Goal: Task Accomplishment & Management: Use online tool/utility

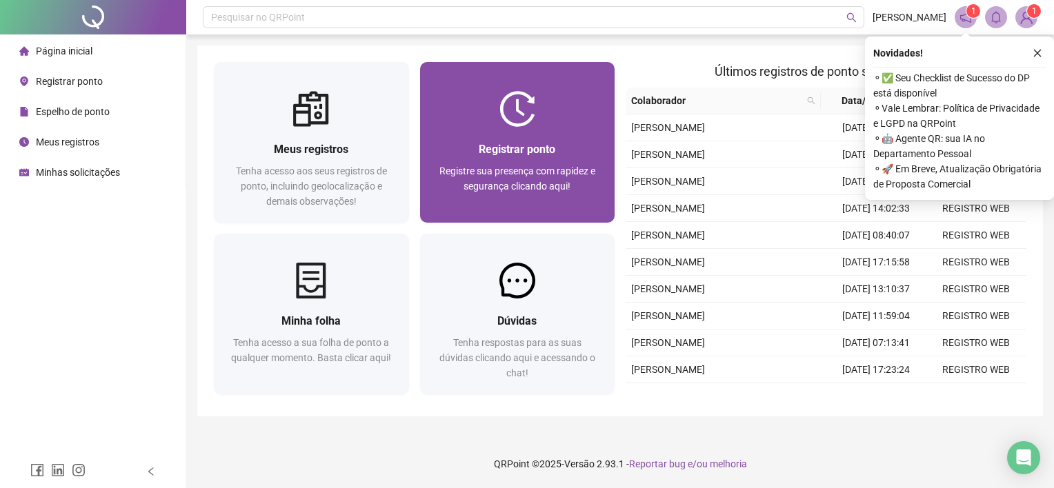
click at [575, 105] on div at bounding box center [517, 109] width 195 height 36
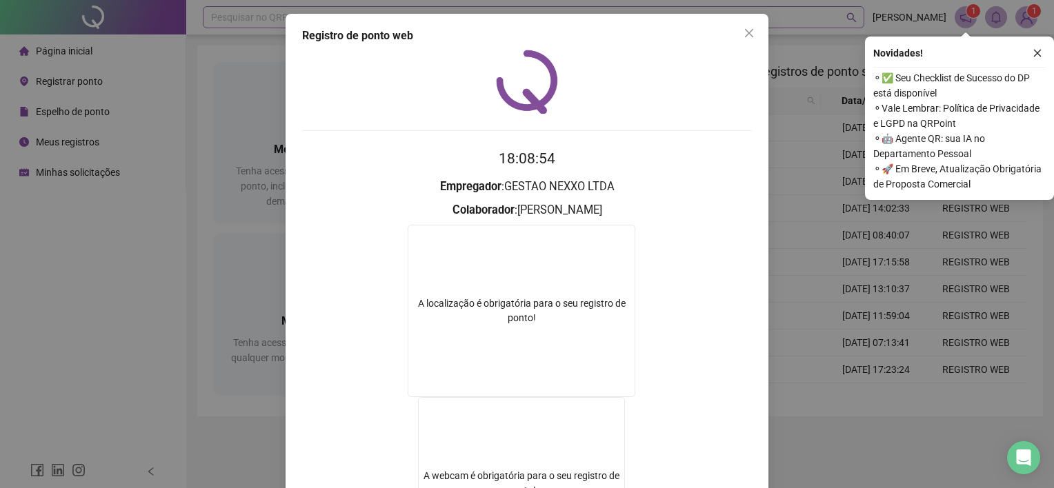
drag, startPoint x: 743, startPoint y: 30, endPoint x: 752, endPoint y: 21, distance: 13.2
click at [744, 30] on icon "close" at bounding box center [749, 33] width 11 height 11
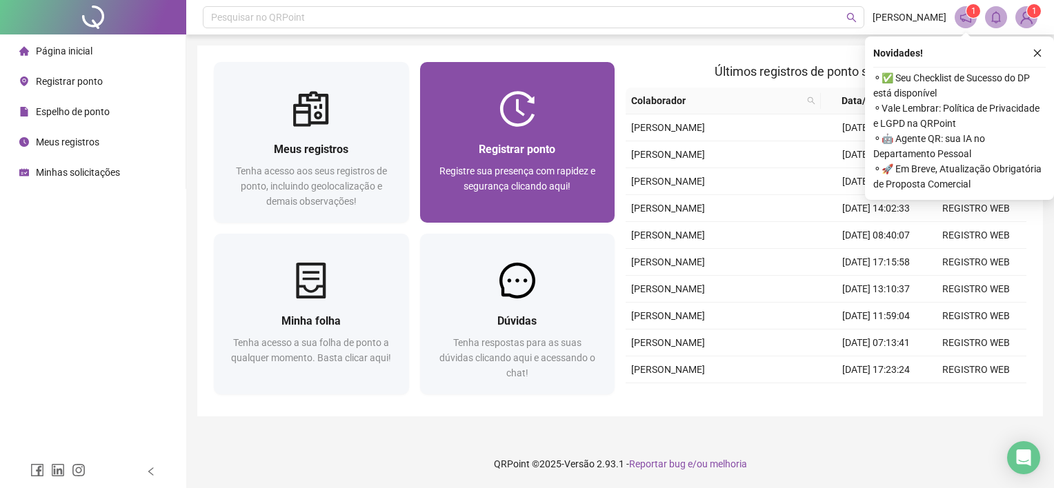
click at [515, 152] on span "Registrar ponto" at bounding box center [517, 149] width 77 height 13
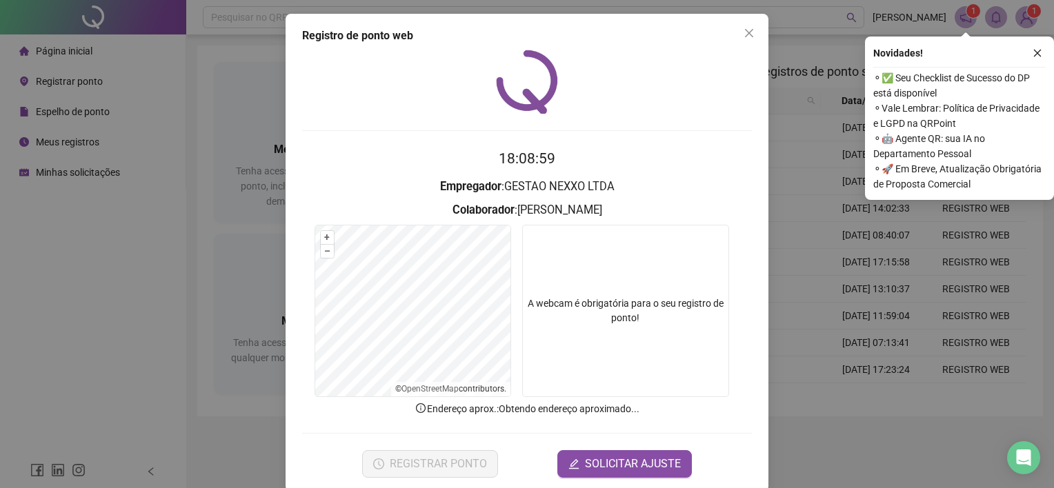
scroll to position [19, 0]
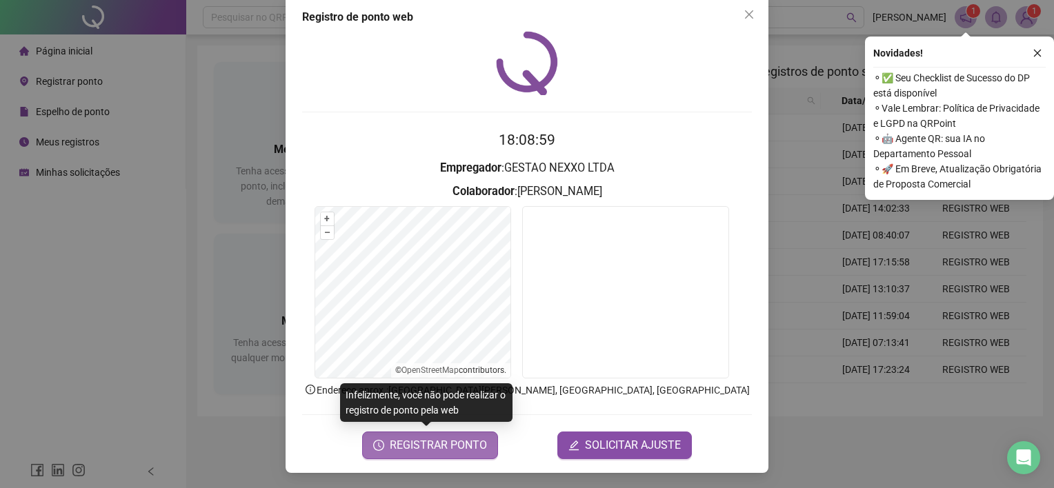
click at [447, 448] on span "REGISTRAR PONTO" at bounding box center [438, 445] width 97 height 17
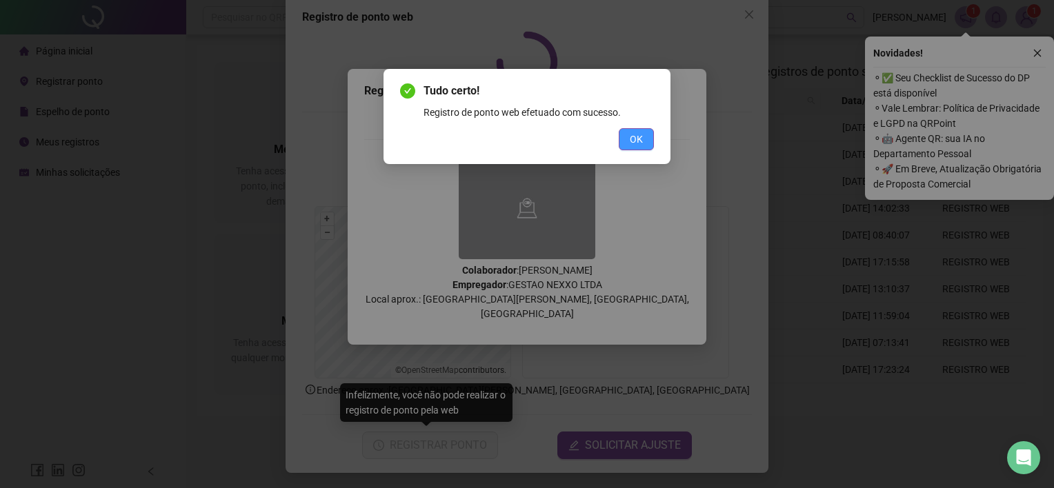
click at [630, 135] on span "OK" at bounding box center [636, 139] width 13 height 15
